Goal: Information Seeking & Learning: Learn about a topic

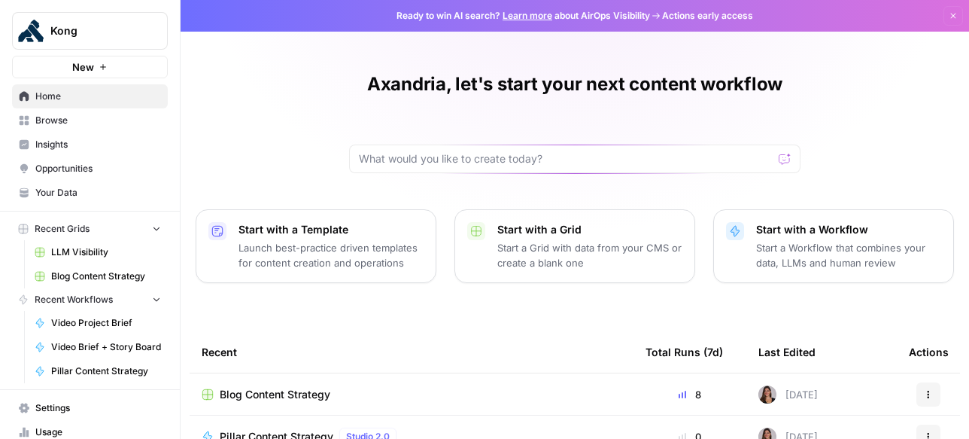
click at [67, 151] on link "Insights" at bounding box center [90, 144] width 156 height 24
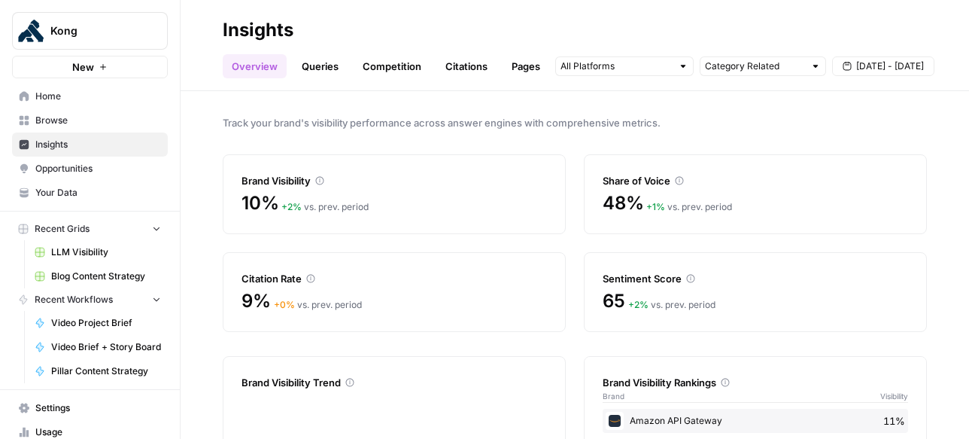
click at [490, 69] on link "Citations" at bounding box center [466, 66] width 60 height 24
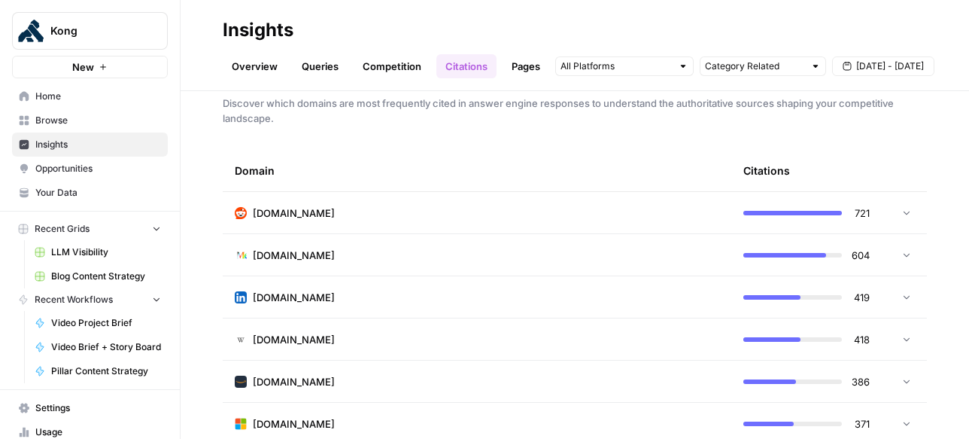
scroll to position [2, 0]
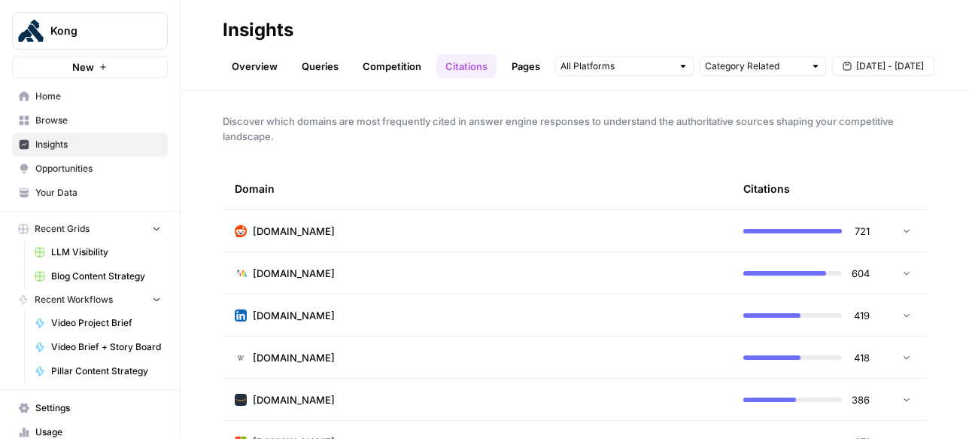
click at [651, 220] on td "[DOMAIN_NAME]" at bounding box center [477, 230] width 509 height 41
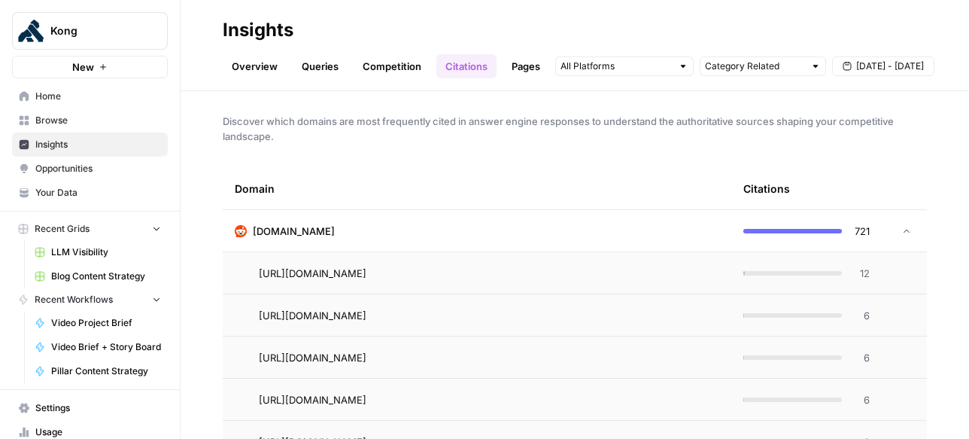
click at [649, 221] on td "[DOMAIN_NAME]" at bounding box center [477, 230] width 509 height 41
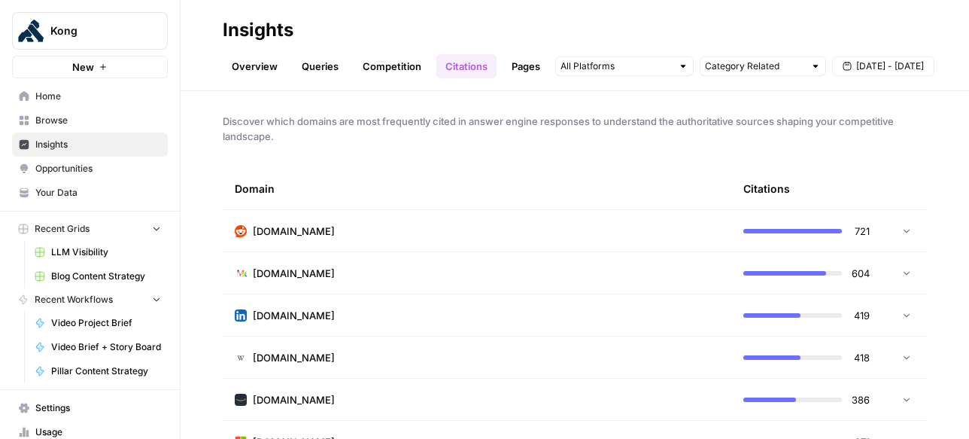
click at [667, 74] on div at bounding box center [624, 66] width 138 height 20
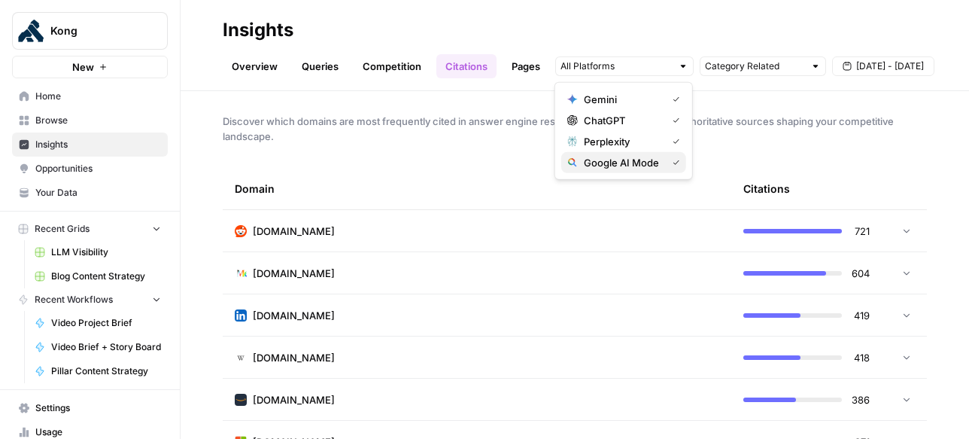
click at [652, 164] on span "Google AI Mode" at bounding box center [622, 162] width 77 height 15
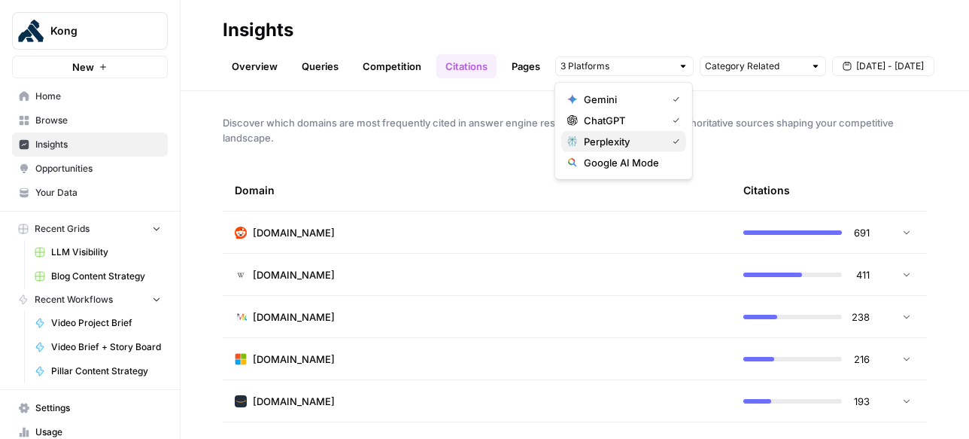
click at [649, 144] on span "Perplexity" at bounding box center [622, 141] width 77 height 15
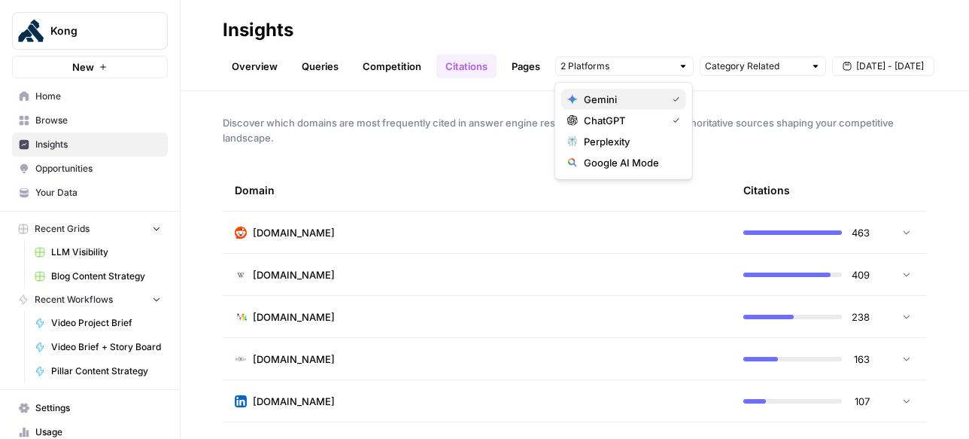
click at [645, 102] on span "Gemini" at bounding box center [622, 99] width 77 height 15
click at [643, 105] on span "Gemini" at bounding box center [629, 99] width 90 height 15
click at [644, 121] on span "ChatGPT" at bounding box center [622, 120] width 77 height 15
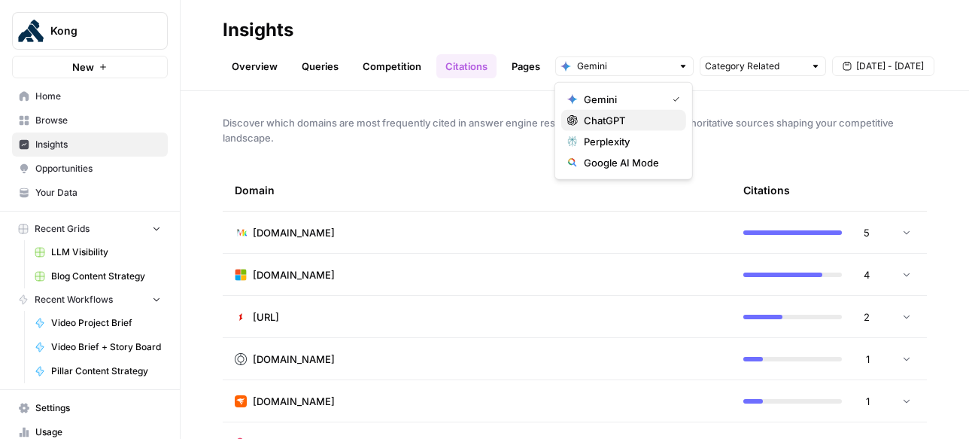
click at [629, 115] on span "ChatGPT" at bounding box center [629, 120] width 90 height 15
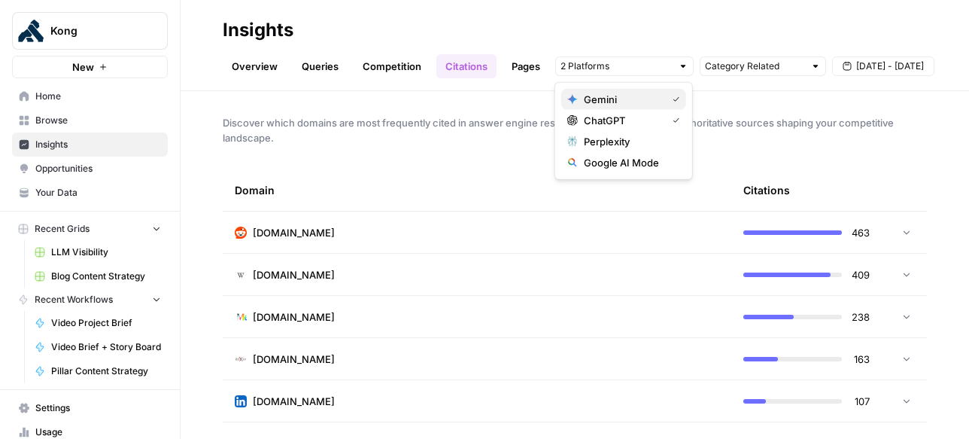
click at [634, 101] on span "Gemini" at bounding box center [622, 99] width 77 height 15
click at [639, 103] on span "Gemini" at bounding box center [629, 99] width 90 height 15
click at [639, 106] on button "Gemini" at bounding box center [623, 99] width 125 height 21
click at [641, 121] on span "ChatGPT" at bounding box center [622, 120] width 77 height 15
click at [744, 130] on span "Discover which domains are most frequently cited in answer engine responses to …" at bounding box center [575, 130] width 704 height 30
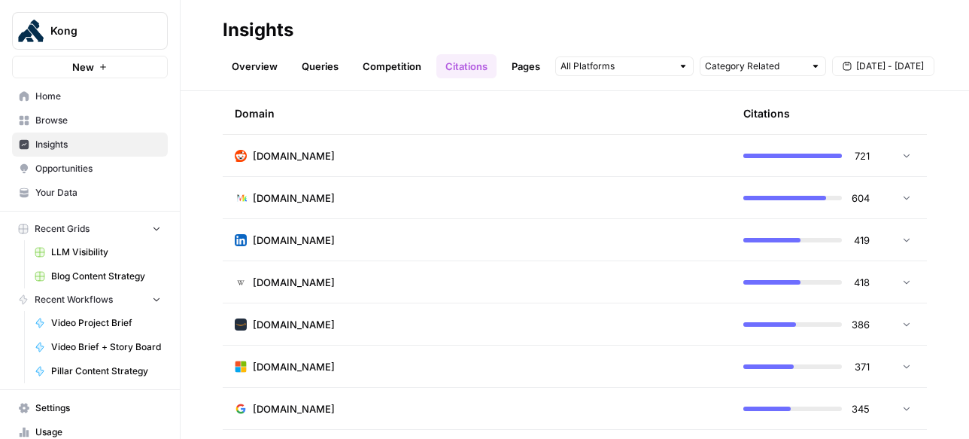
scroll to position [72, 0]
